Goal: Information Seeking & Learning: Find contact information

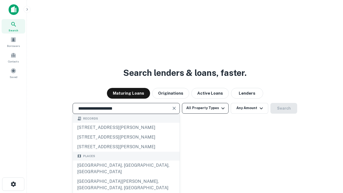
click at [126, 176] on div "[GEOGRAPHIC_DATA], [GEOGRAPHIC_DATA], [GEOGRAPHIC_DATA]" at bounding box center [126, 168] width 107 height 16
click at [205, 108] on button "All Property Types" at bounding box center [205, 108] width 47 height 11
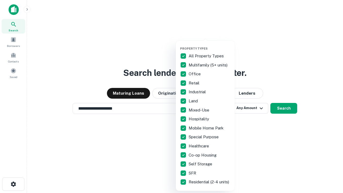
type input "**********"
click at [209, 45] on button "button" at bounding box center [209, 45] width 59 height 0
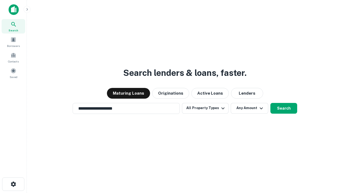
scroll to position [8, 0]
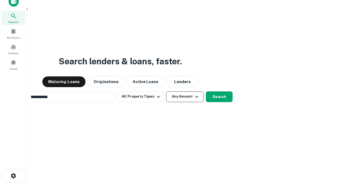
click at [166, 91] on button "Any Amount" at bounding box center [184, 96] width 37 height 11
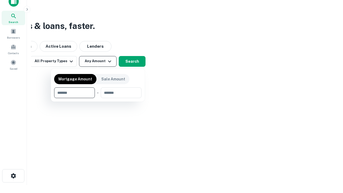
scroll to position [9, 0]
type input "*******"
click at [98, 98] on button "button" at bounding box center [97, 98] width 87 height 0
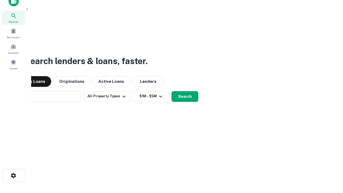
scroll to position [8, 0]
click at [171, 91] on button "Search" at bounding box center [184, 96] width 27 height 11
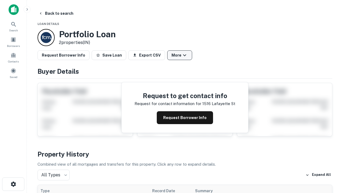
click at [179, 55] on button "More" at bounding box center [179, 55] width 25 height 10
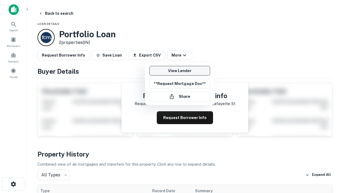
click at [179, 71] on link "View Lender" at bounding box center [179, 71] width 61 height 10
